Goal: Task Accomplishment & Management: Manage account settings

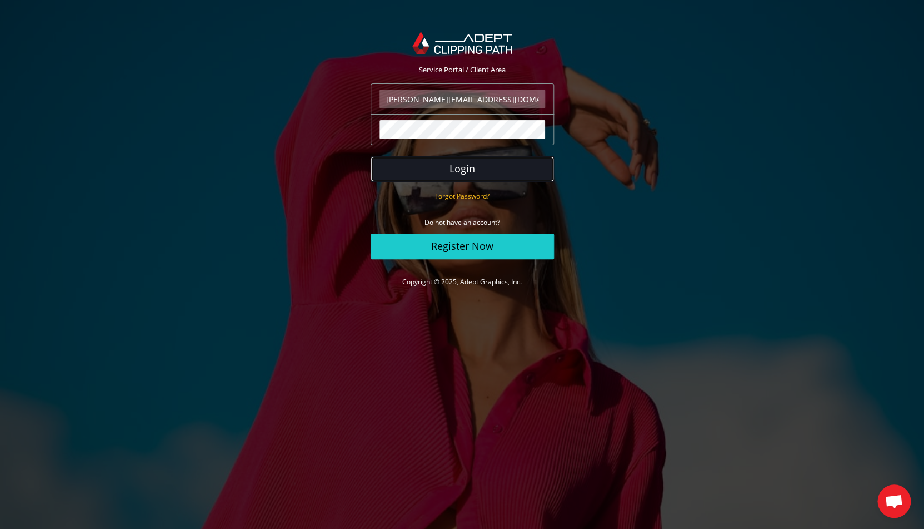
click at [475, 170] on button "Login" at bounding box center [462, 169] width 183 height 26
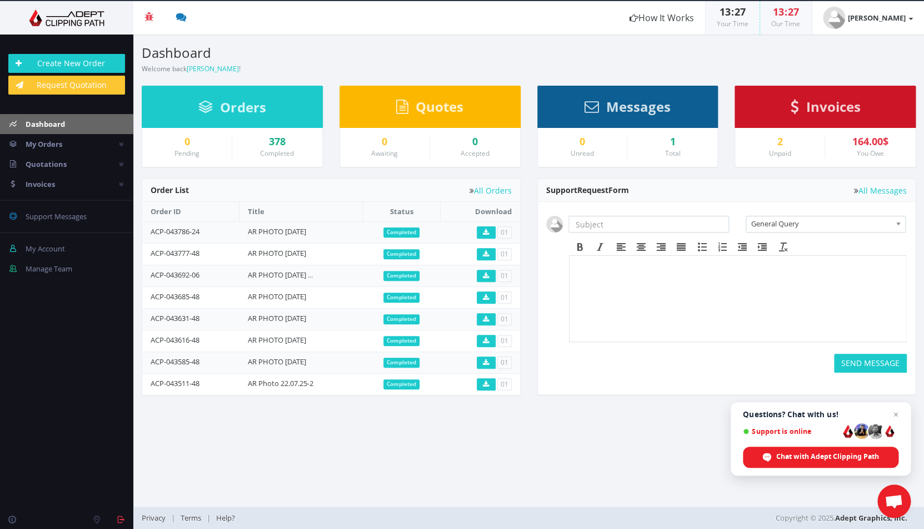
click at [793, 108] on icon at bounding box center [794, 107] width 8 height 14
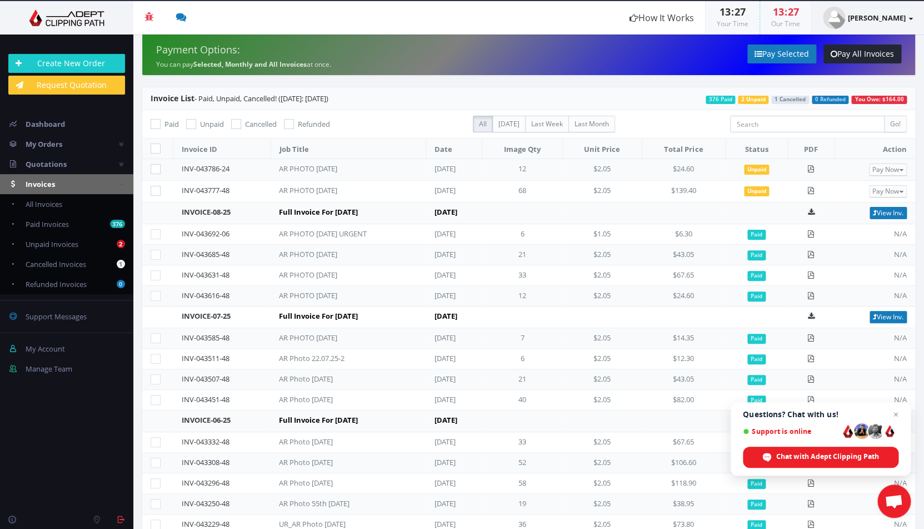
click at [872, 18] on strong "[PERSON_NAME]" at bounding box center [877, 18] width 58 height 10
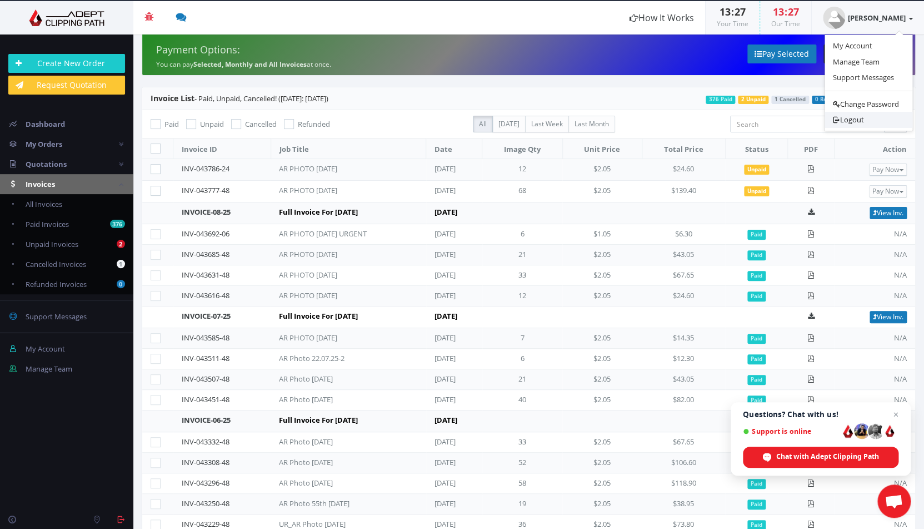
click at [847, 117] on link "Logout" at bounding box center [869, 120] width 88 height 16
